Goal: Communication & Community: Answer question/provide support

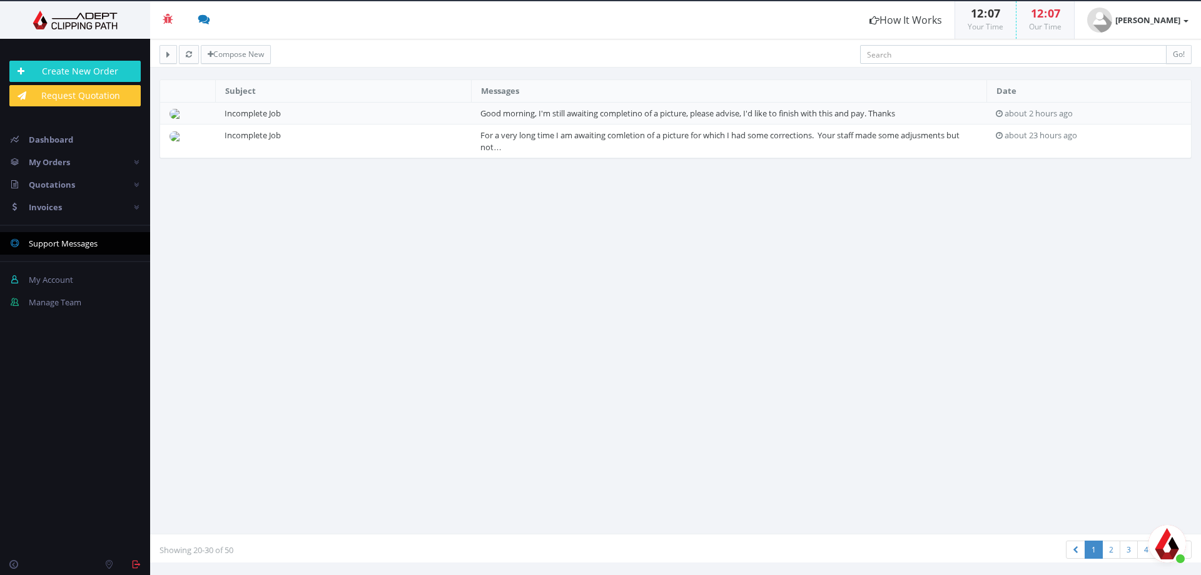
scroll to position [2634, 0]
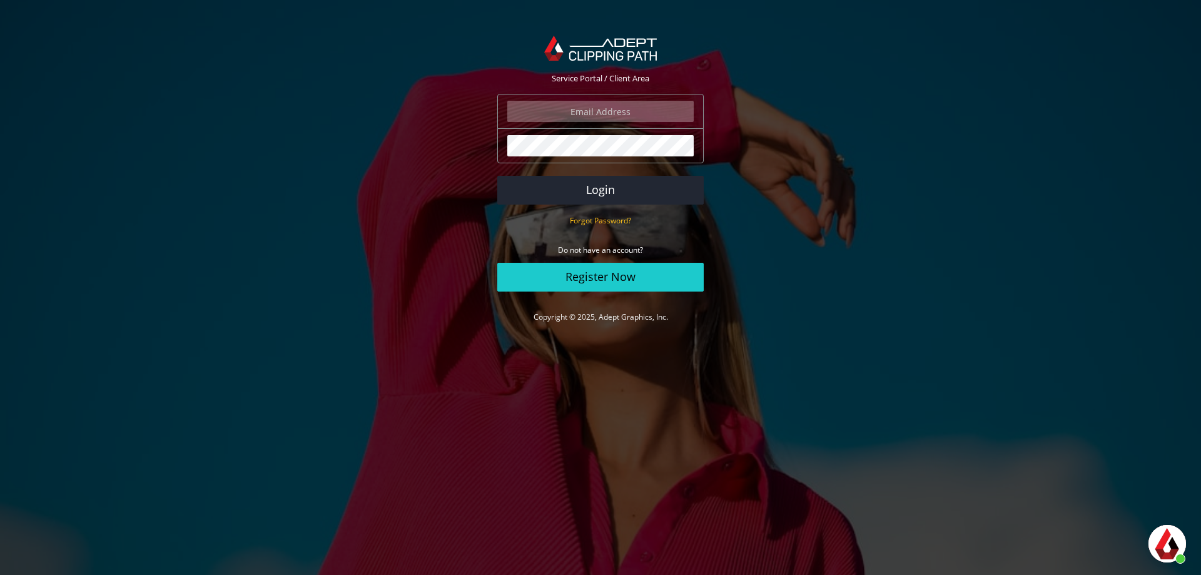
scroll to position [2634, 0]
type input "daniel@terem.com"
click at [602, 193] on button "Login" at bounding box center [600, 190] width 206 height 29
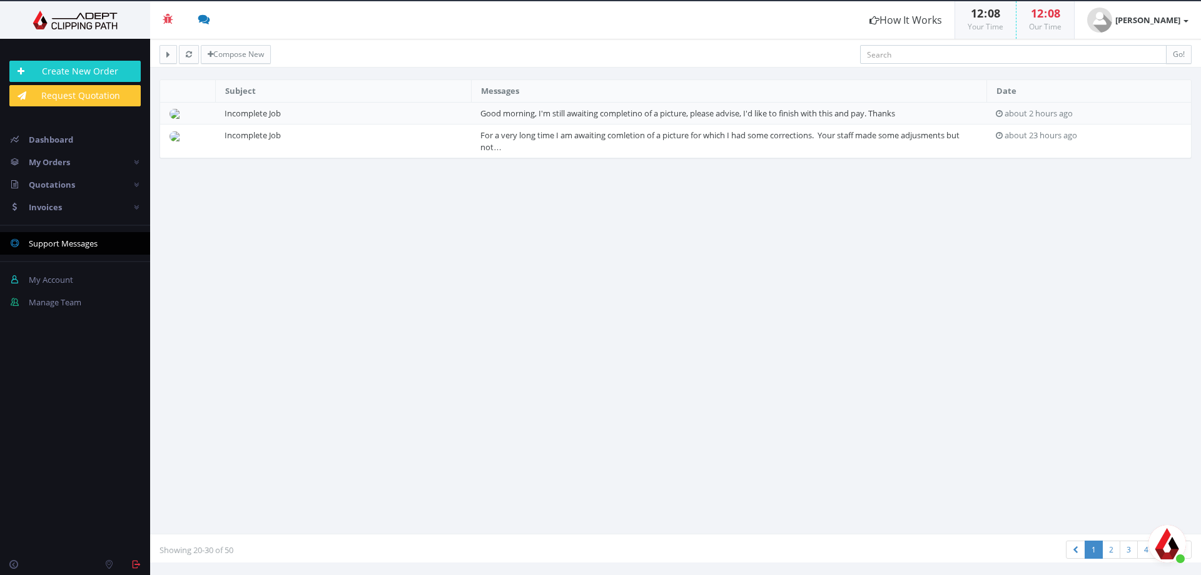
scroll to position [2634, 0]
click at [1172, 546] on span "פתח צ'אט" at bounding box center [1167, 544] width 38 height 38
